Goal: Find contact information: Find contact information

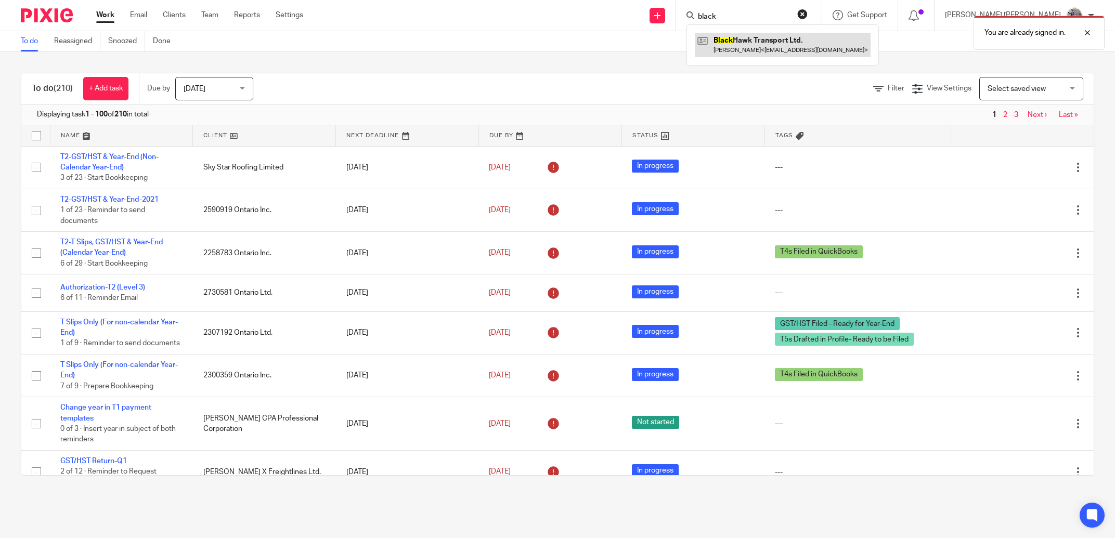
type input "black"
click at [806, 54] on link at bounding box center [783, 45] width 176 height 24
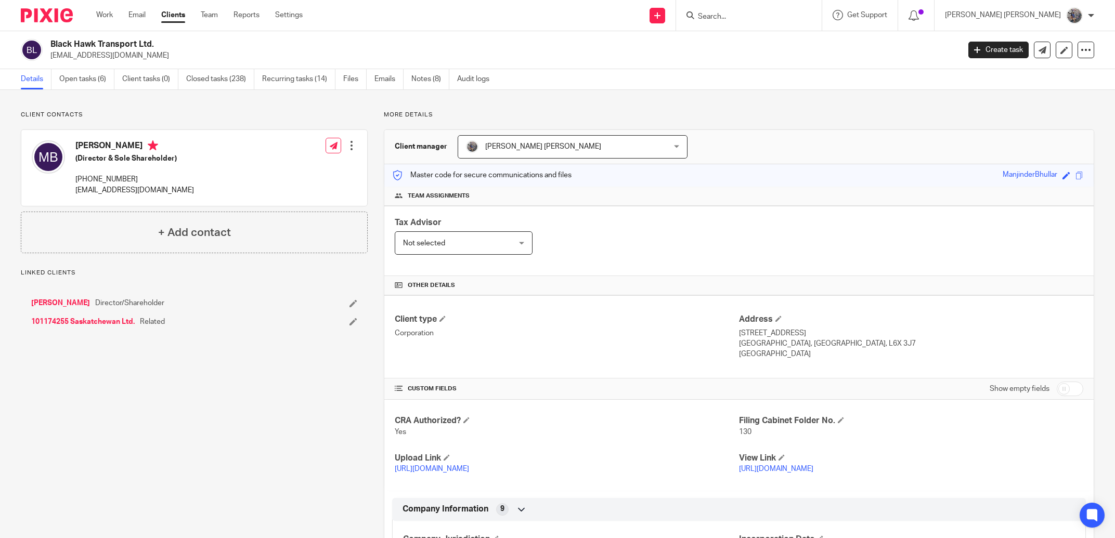
scroll to position [177, 0]
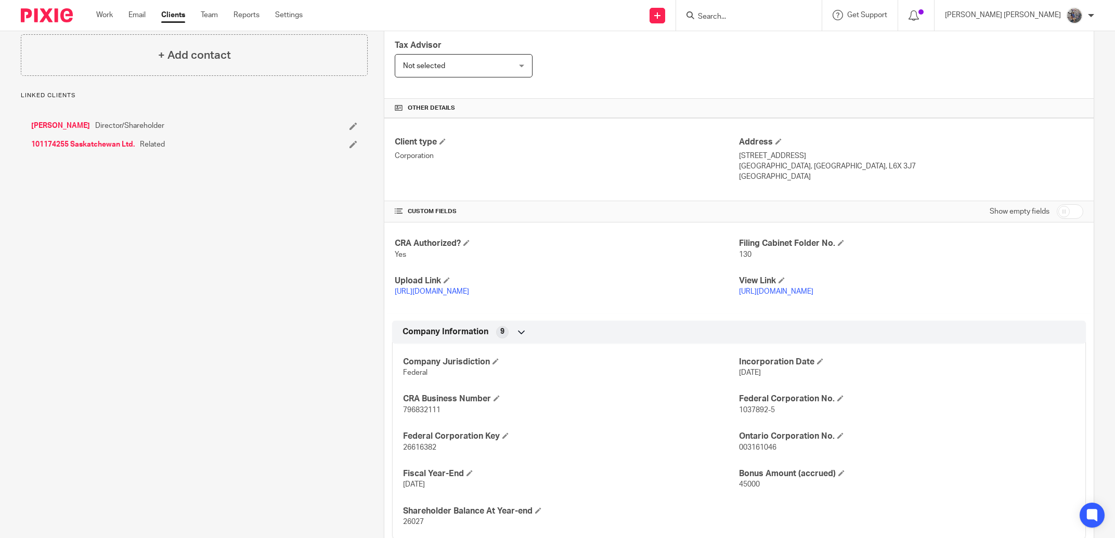
click at [746, 407] on span "1037892-5" at bounding box center [757, 410] width 36 height 7
click at [412, 409] on span "796832111" at bounding box center [421, 410] width 37 height 7
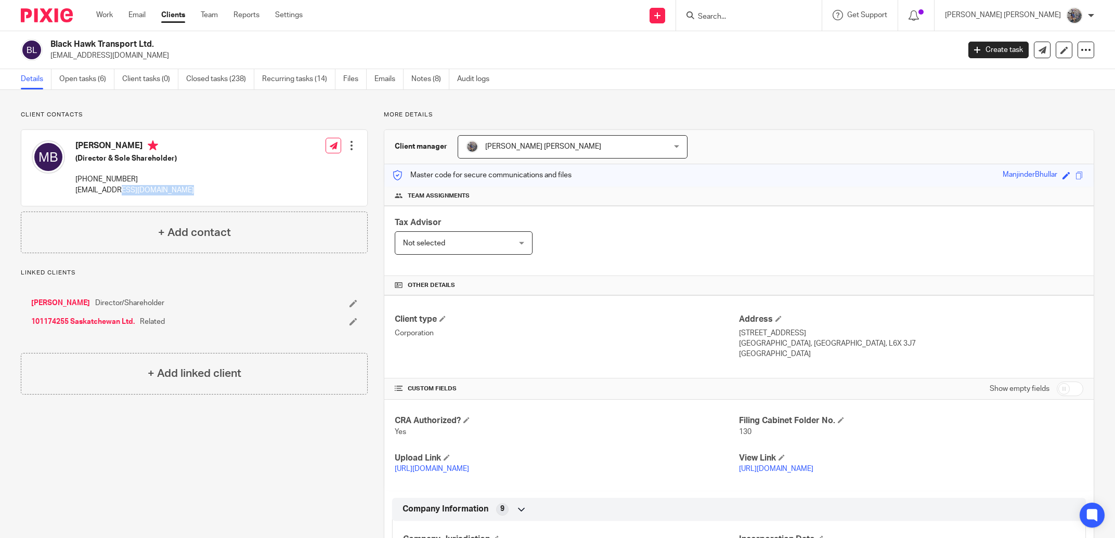
drag, startPoint x: 200, startPoint y: 195, endPoint x: 118, endPoint y: 197, distance: 81.7
click at [118, 197] on div "[PERSON_NAME] (Director & Sole Shareholder) [PHONE_NUMBER] [EMAIL_ADDRESS][DOMA…" at bounding box center [194, 168] width 346 height 76
click at [182, 187] on div "[PERSON_NAME] (Director & Sole Shareholder) [PHONE_NUMBER] [EMAIL_ADDRESS][DOMA…" at bounding box center [194, 168] width 346 height 76
drag, startPoint x: 173, startPoint y: 188, endPoint x: 120, endPoint y: 193, distance: 53.3
click at [120, 193] on p "[EMAIL_ADDRESS][DOMAIN_NAME]" at bounding box center [134, 190] width 119 height 10
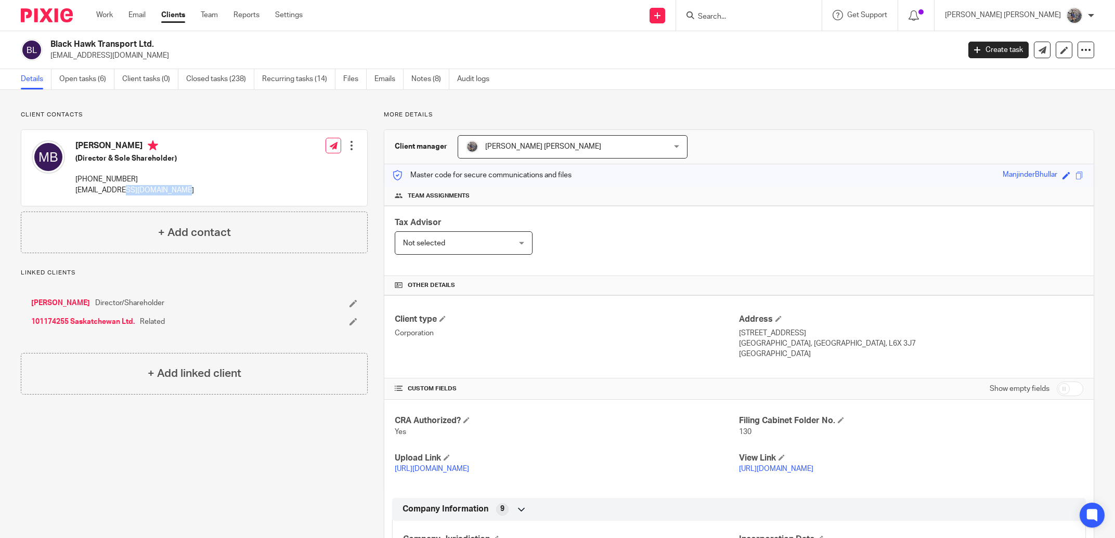
drag, startPoint x: 134, startPoint y: 58, endPoint x: 48, endPoint y: 64, distance: 86.0
click at [48, 64] on div "Black Hawk Transport Ltd. [EMAIL_ADDRESS][DOMAIN_NAME] Create task Export data …" at bounding box center [557, 50] width 1115 height 38
copy p "[EMAIL_ADDRESS][DOMAIN_NAME]"
drag, startPoint x: 179, startPoint y: 195, endPoint x: 77, endPoint y: 198, distance: 101.4
click at [77, 198] on div "[PERSON_NAME] (Director & Sole Shareholder) [PHONE_NUMBER] [EMAIL_ADDRESS][DOMA…" at bounding box center [194, 168] width 346 height 76
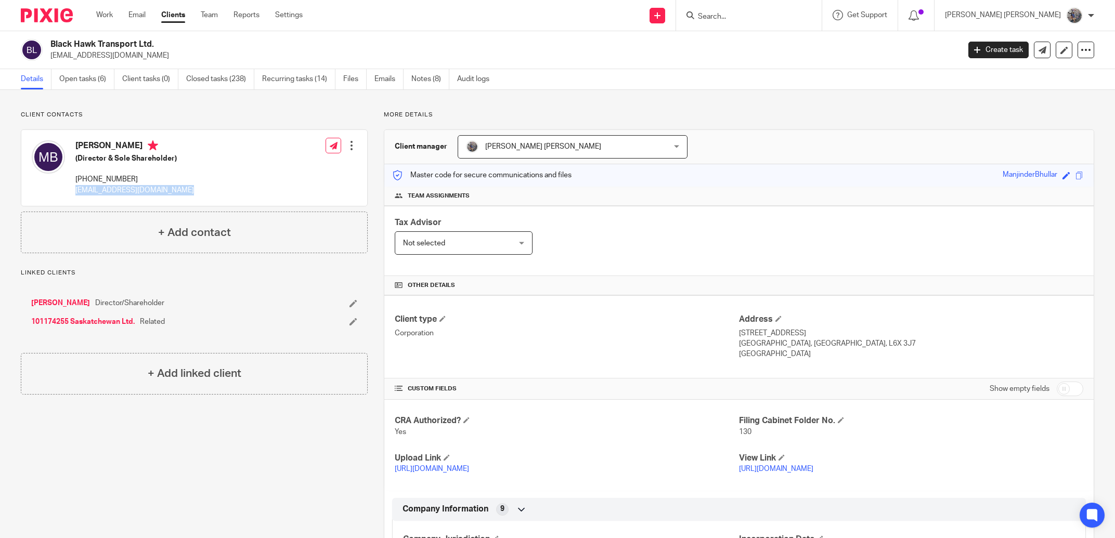
copy p "[EMAIL_ADDRESS][DOMAIN_NAME]"
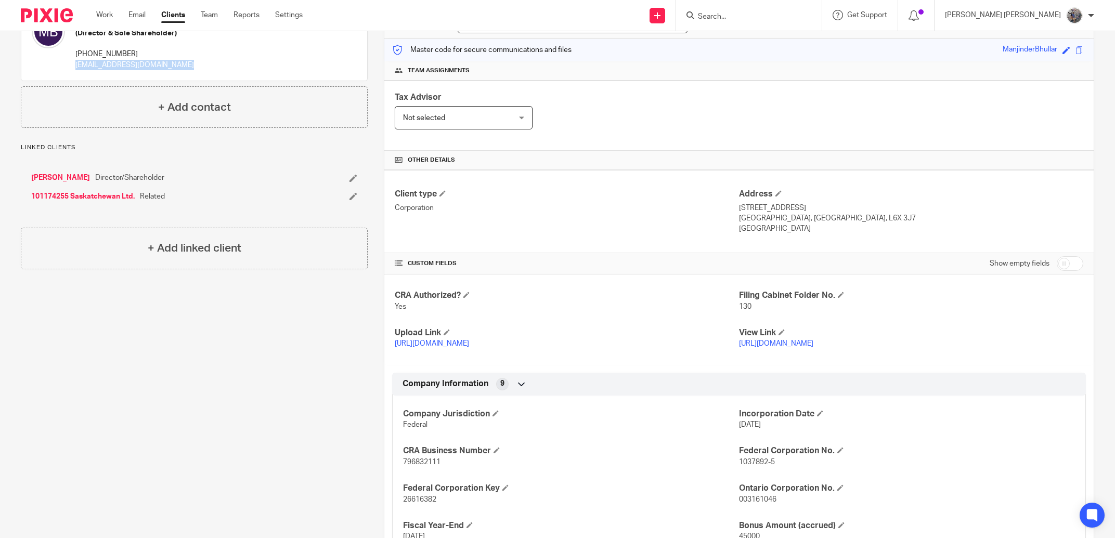
scroll to position [177, 0]
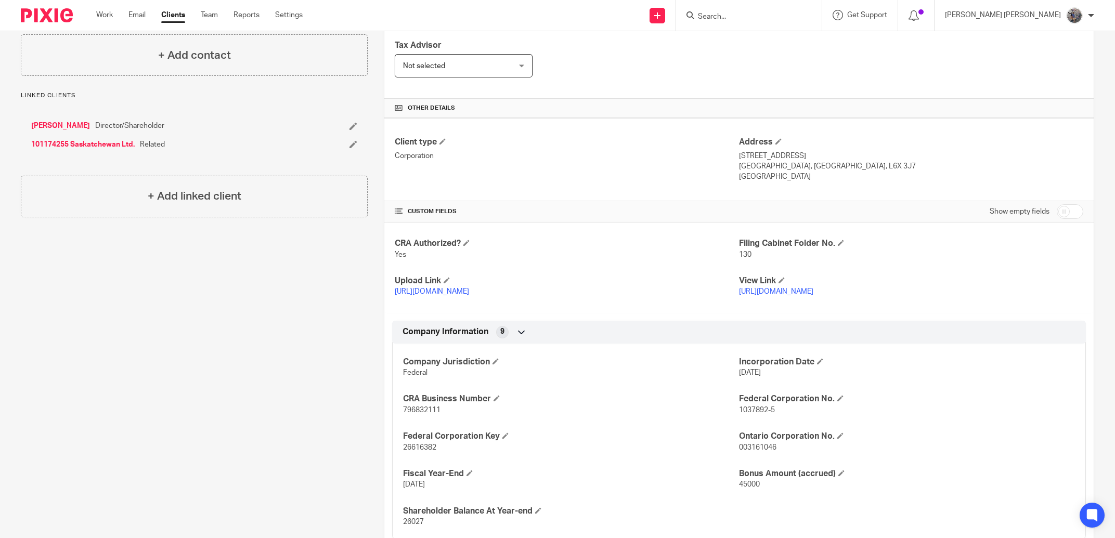
click at [421, 410] on span "796832111" at bounding box center [421, 410] width 37 height 7
copy span "796832111"
